Goal: Information Seeking & Learning: Learn about a topic

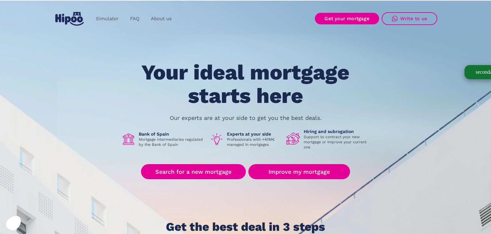
click at [382, 112] on div "Your ideal mortgage starts here Our experts are at your side to get you the bes…" at bounding box center [246, 147] width 384 height 172
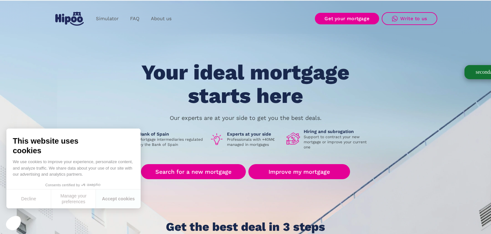
click at [418, 59] on section "Your ideal mortgage starts here Our experts are at your side to get you the bes…" at bounding box center [245, 159] width 491 height 321
click at [116, 199] on font "Accept cookies" at bounding box center [118, 198] width 33 height 5
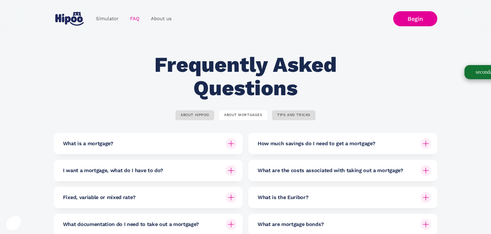
click at [349, 101] on div "Frequently Asked Questions ABOUT HIPPOO ABOUT MORTGAGES TIPS AND TRICKS What is…" at bounding box center [246, 170] width 384 height 235
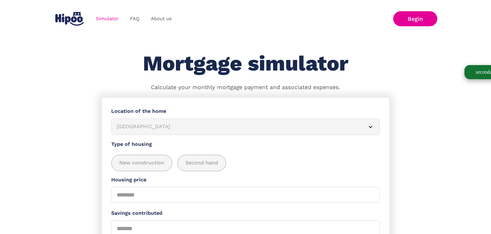
click at [378, 60] on div "Mortgage simulator Calculate your monthly mortgage payment and associated expen…" at bounding box center [246, 71] width 384 height 39
